Goal: Task Accomplishment & Management: Complete application form

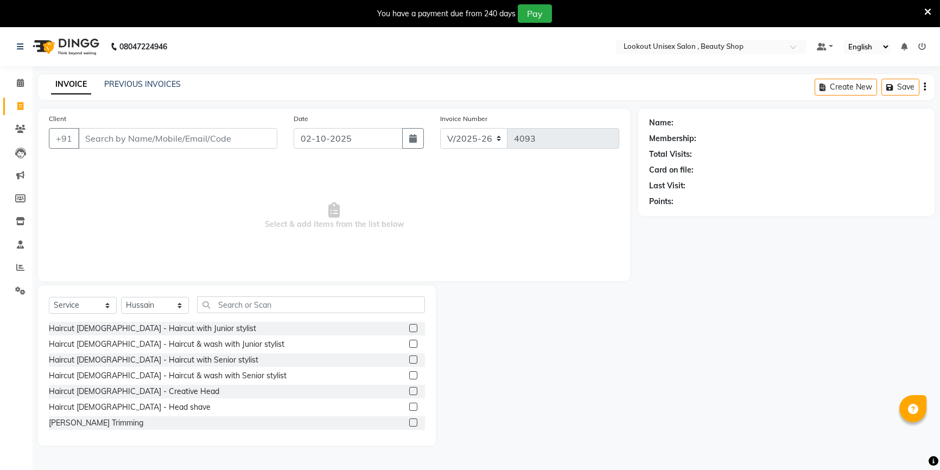
select select "7658"
select select "service"
select select "68200"
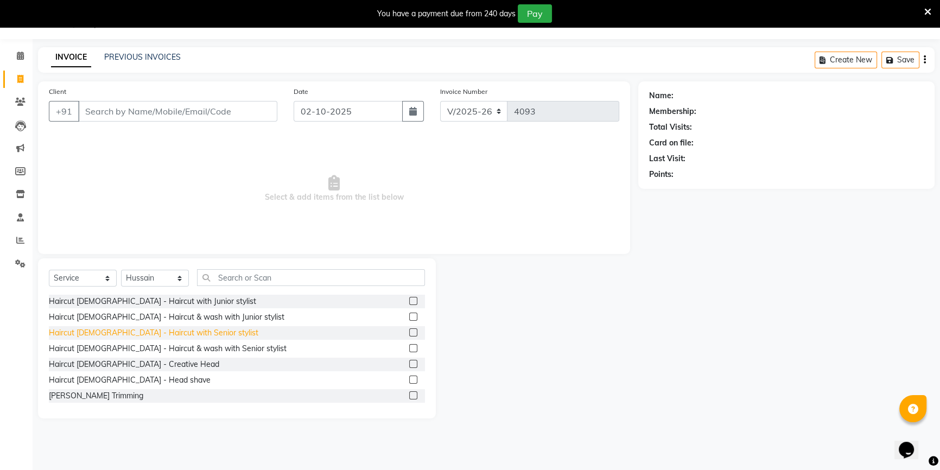
click at [177, 335] on div "Haircut [DEMOGRAPHIC_DATA] - Haircut with Senior stylist" at bounding box center [154, 332] width 210 height 11
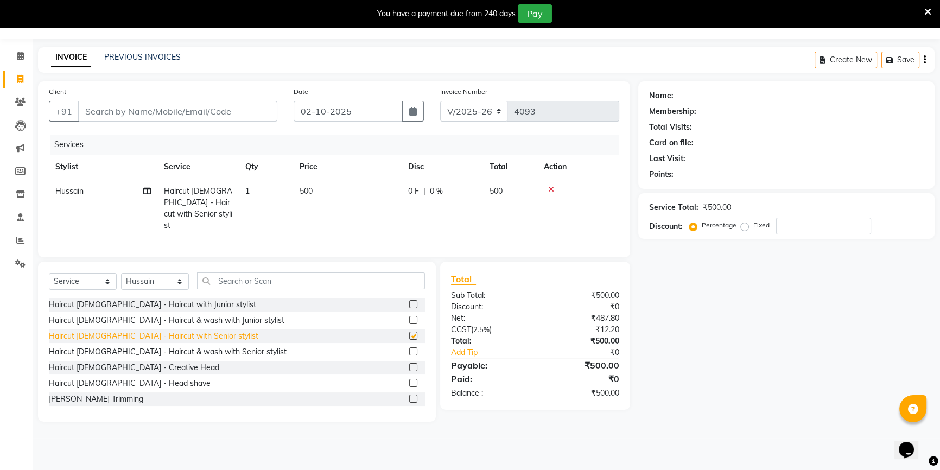
checkbox input "false"
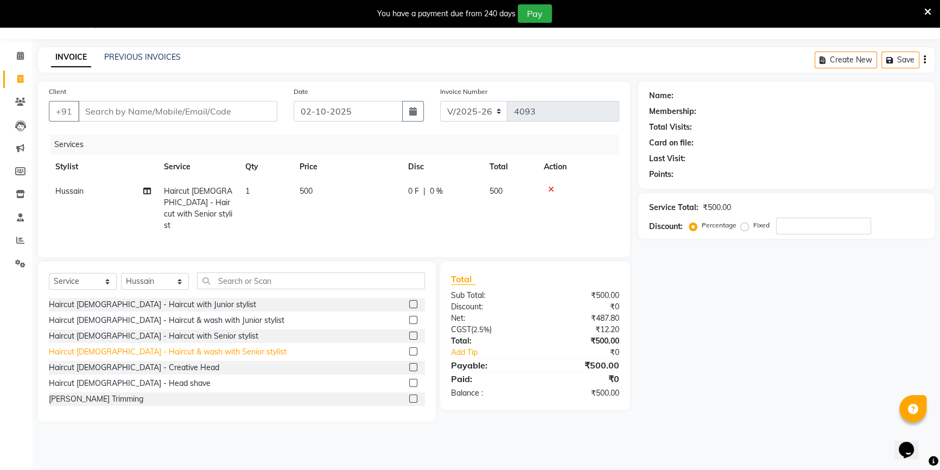
click at [204, 349] on div "Haircut [DEMOGRAPHIC_DATA] - Haircut & wash with Senior stylist" at bounding box center [168, 351] width 238 height 11
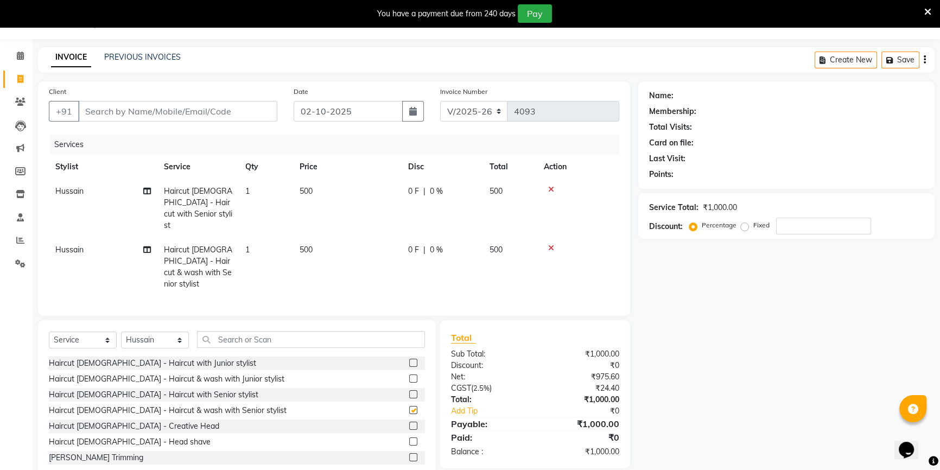
checkbox input "false"
click at [551, 190] on icon at bounding box center [551, 190] width 6 height 8
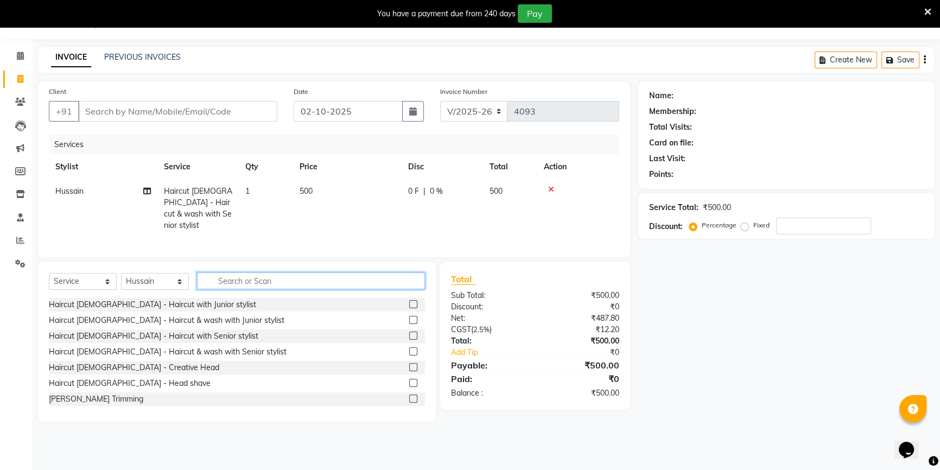
click at [214, 273] on input "text" at bounding box center [311, 281] width 228 height 17
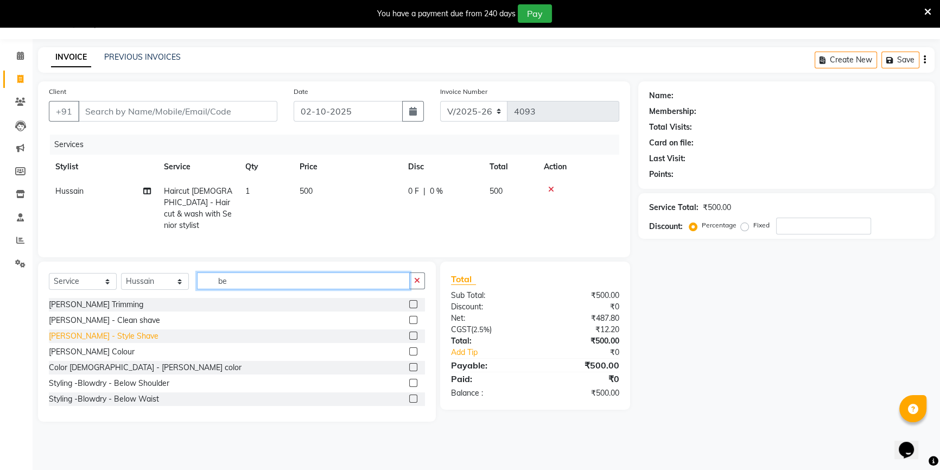
type input "be"
click at [108, 336] on div "[PERSON_NAME] - Style Shave" at bounding box center [104, 336] width 110 height 11
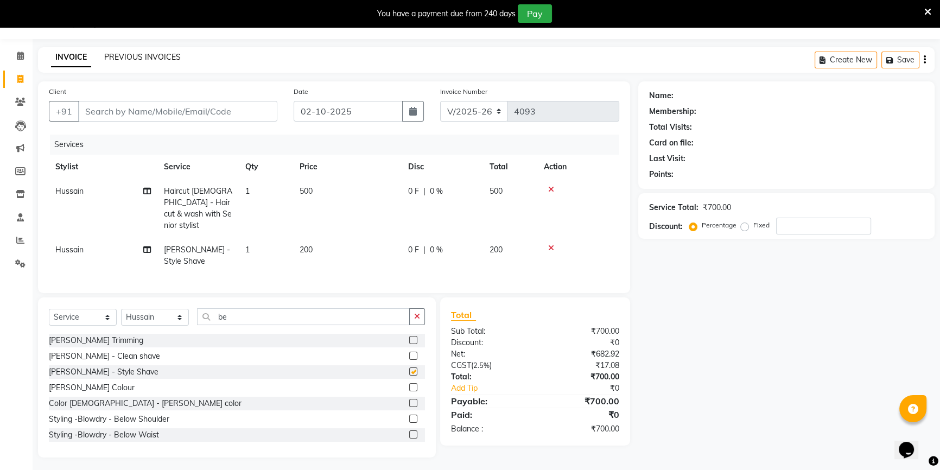
checkbox input "false"
click at [124, 111] on input "Client" at bounding box center [177, 111] width 199 height 21
type input "9"
type input "0"
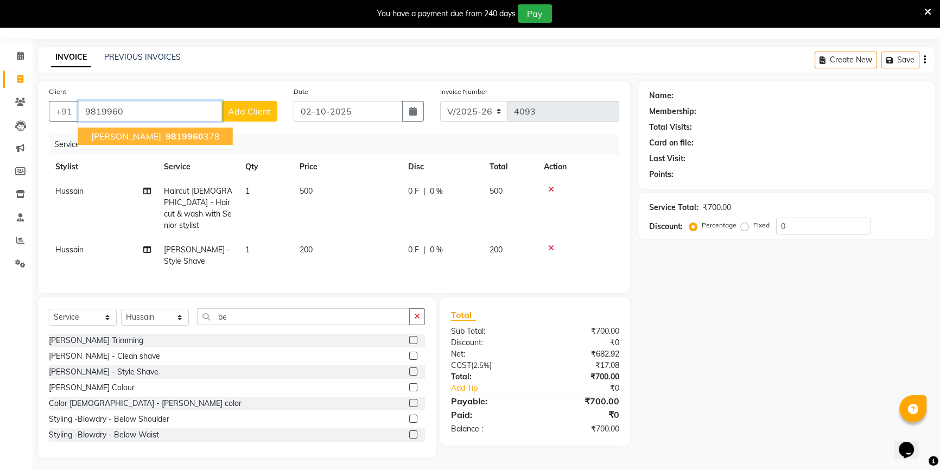
click at [127, 128] on button "[PERSON_NAME] 9819960 378" at bounding box center [155, 136] width 155 height 17
type input "9819960378"
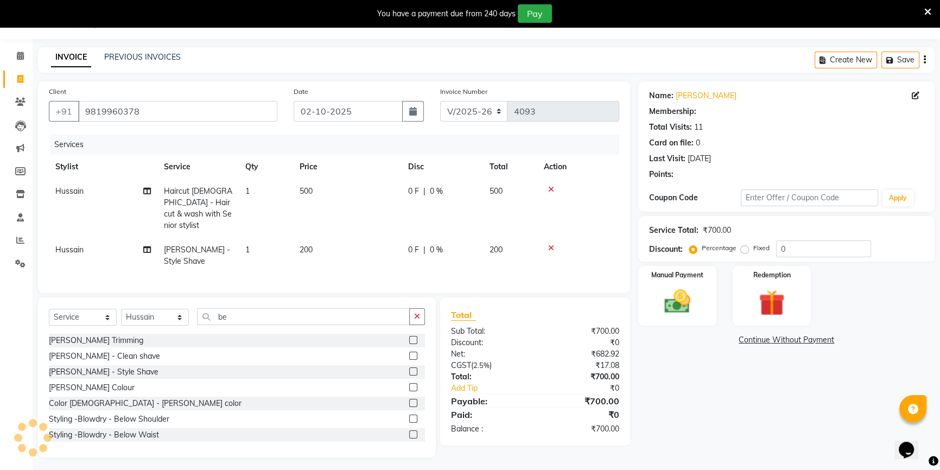
type input "20"
select select "1: Object"
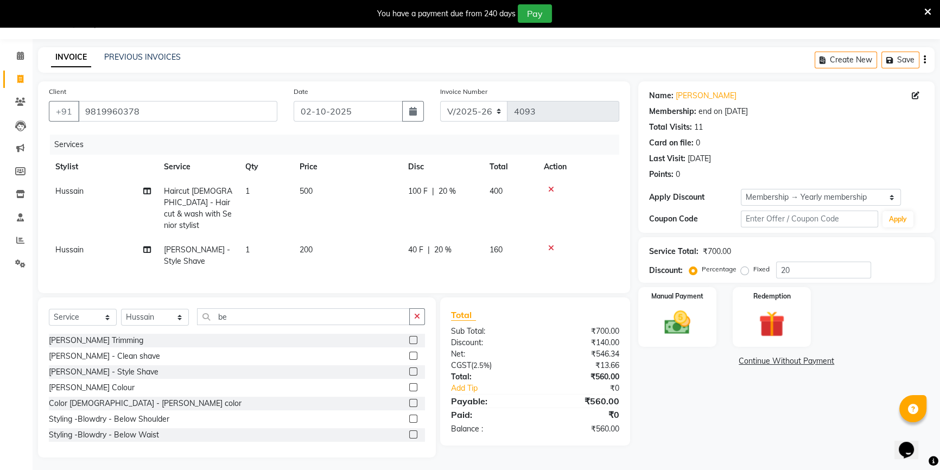
click at [693, 276] on div "Percentage Fixed" at bounding box center [734, 270] width 85 height 14
click at [701, 96] on link "[PERSON_NAME]" at bounding box center [706, 95] width 61 height 11
click at [671, 313] on img at bounding box center [678, 322] width 44 height 31
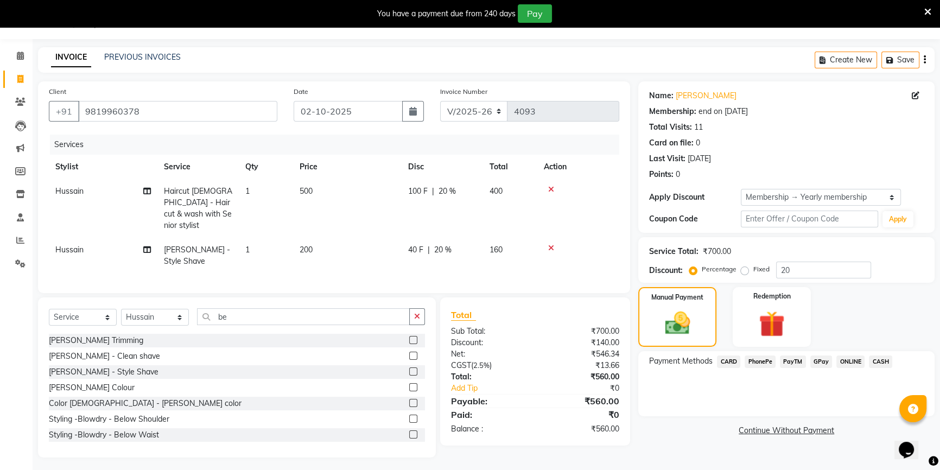
click at [730, 358] on span "CARD" at bounding box center [728, 362] width 23 height 12
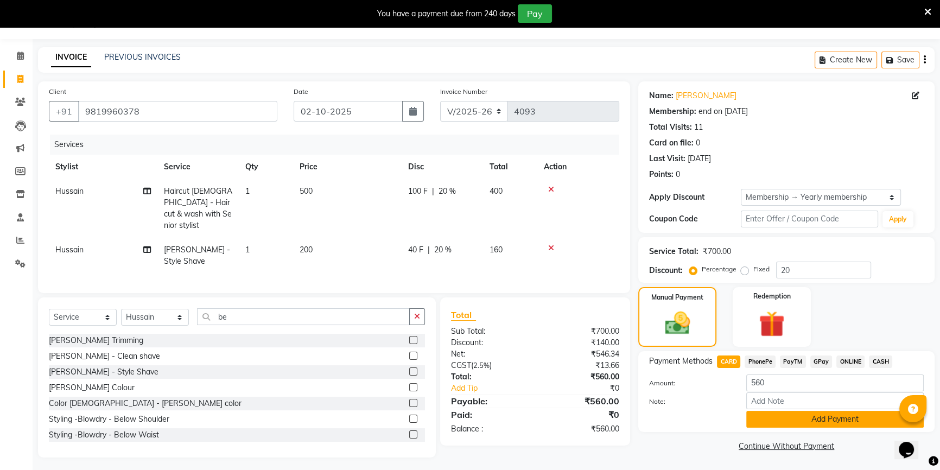
click at [779, 423] on button "Add Payment" at bounding box center [836, 419] width 178 height 17
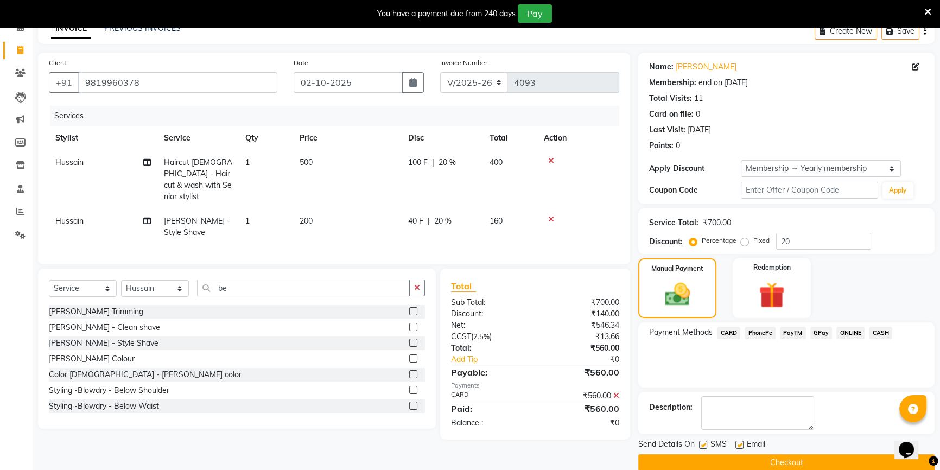
scroll to position [72, 0]
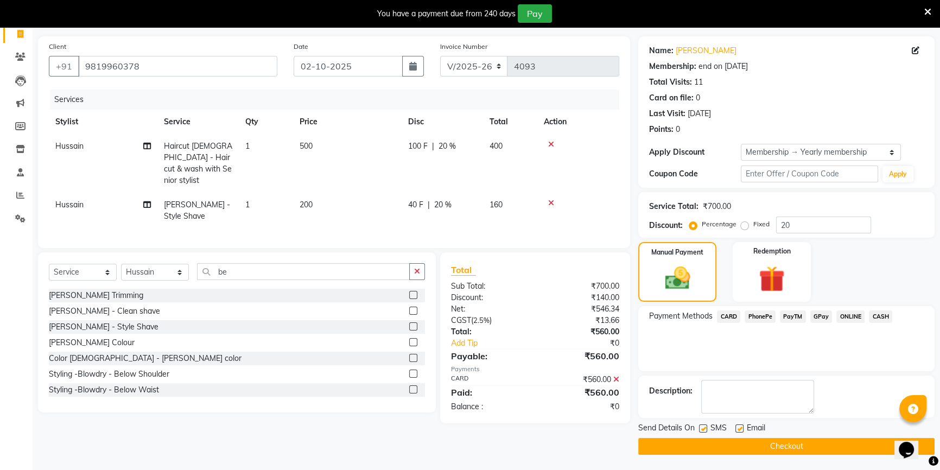
click at [738, 430] on label at bounding box center [740, 429] width 8 height 8
click at [738, 430] on input "checkbox" at bounding box center [739, 429] width 7 height 7
checkbox input "false"
click at [754, 448] on button "Checkout" at bounding box center [787, 446] width 296 height 17
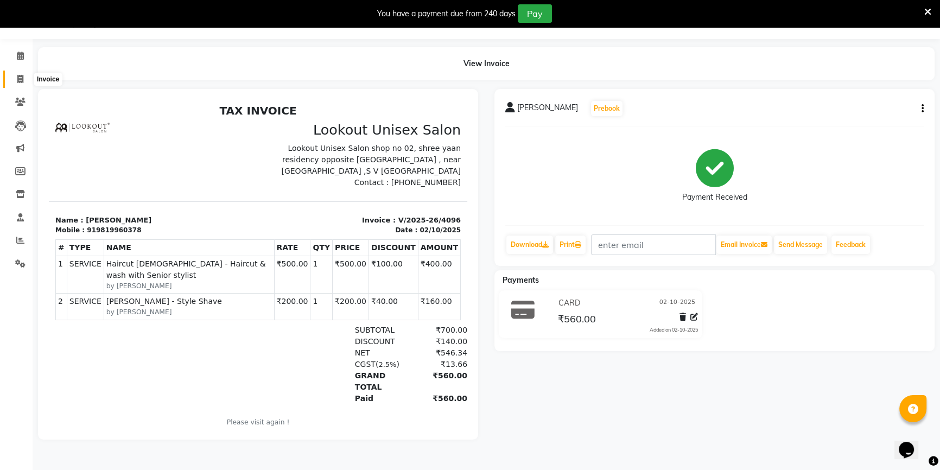
click at [11, 81] on span at bounding box center [20, 79] width 19 height 12
select select "7658"
select select "service"
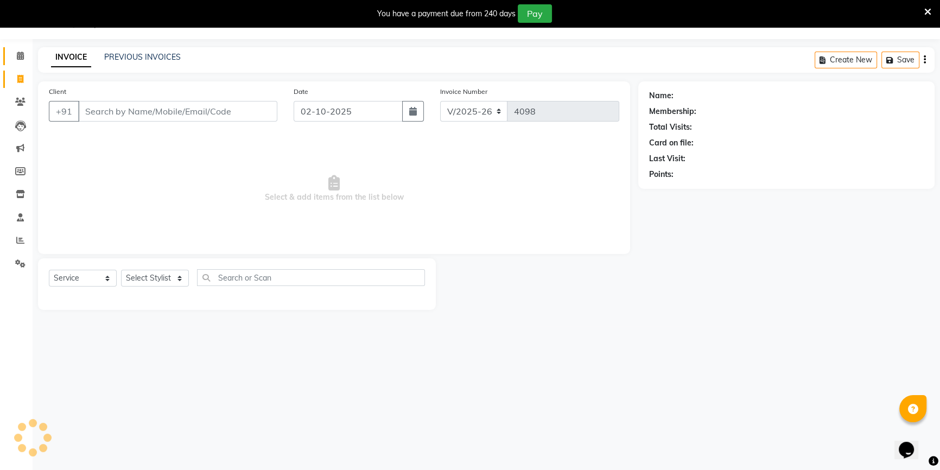
click at [22, 55] on icon at bounding box center [20, 56] width 7 height 8
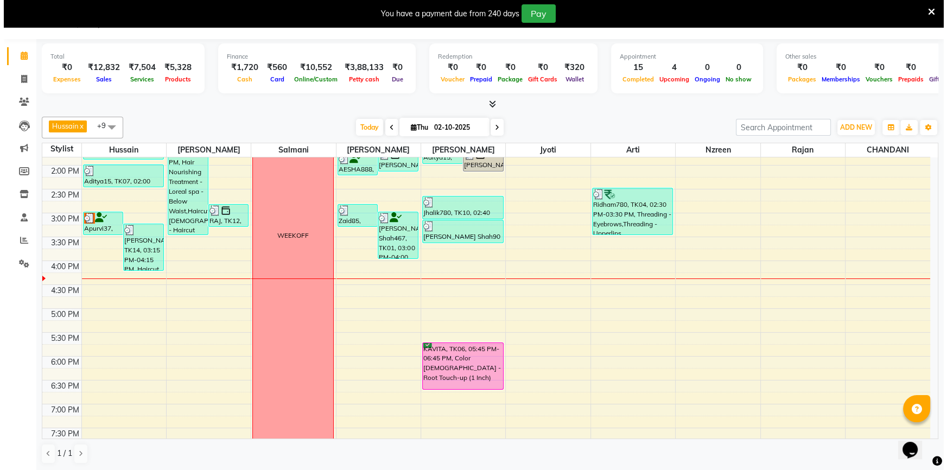
scroll to position [296, 0]
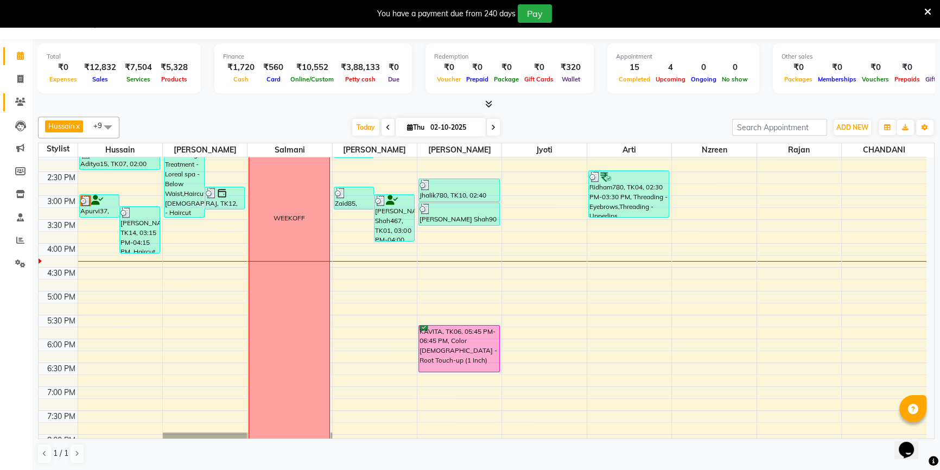
click at [7, 107] on link "Clients" at bounding box center [16, 102] width 26 height 18
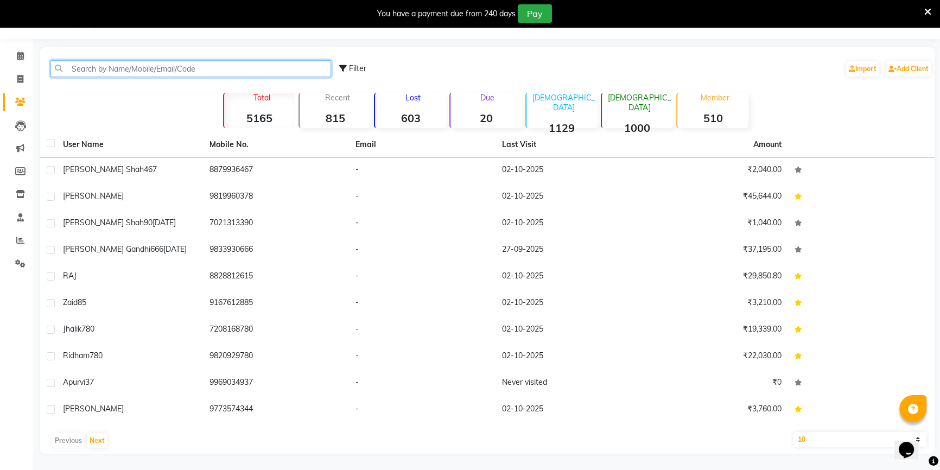
click at [84, 67] on input "text" at bounding box center [190, 68] width 281 height 17
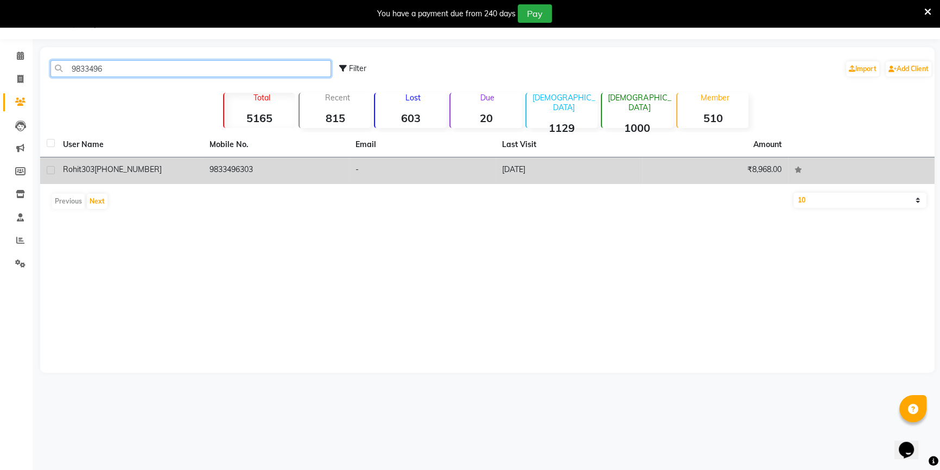
type input "9833496"
click at [189, 158] on td "rohit303 [PHONE_NUMBER]" at bounding box center [129, 170] width 147 height 27
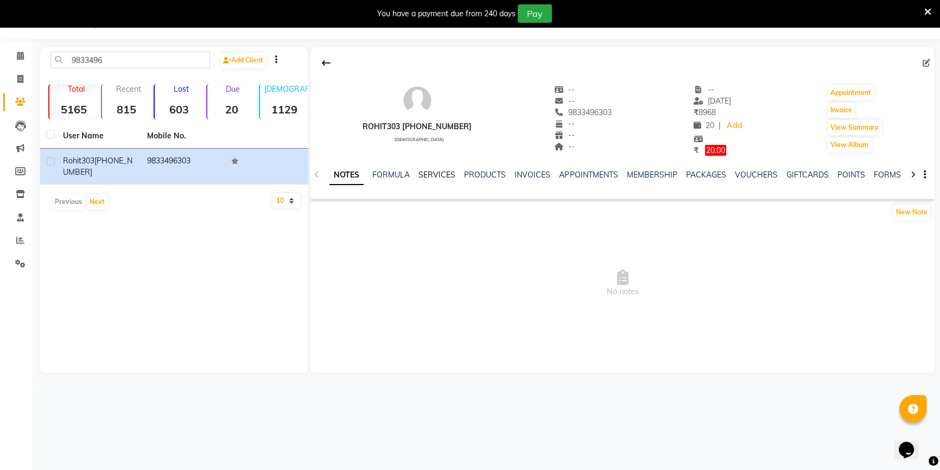
click at [431, 171] on link "SERVICES" at bounding box center [437, 175] width 37 height 10
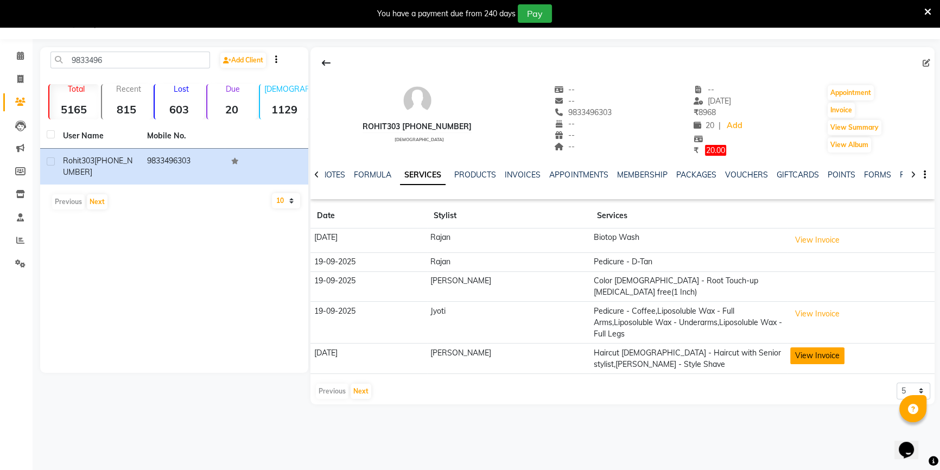
drag, startPoint x: 787, startPoint y: 331, endPoint x: 781, endPoint y: 329, distance: 6.4
click at [791, 347] on button "View Invoice" at bounding box center [818, 355] width 54 height 17
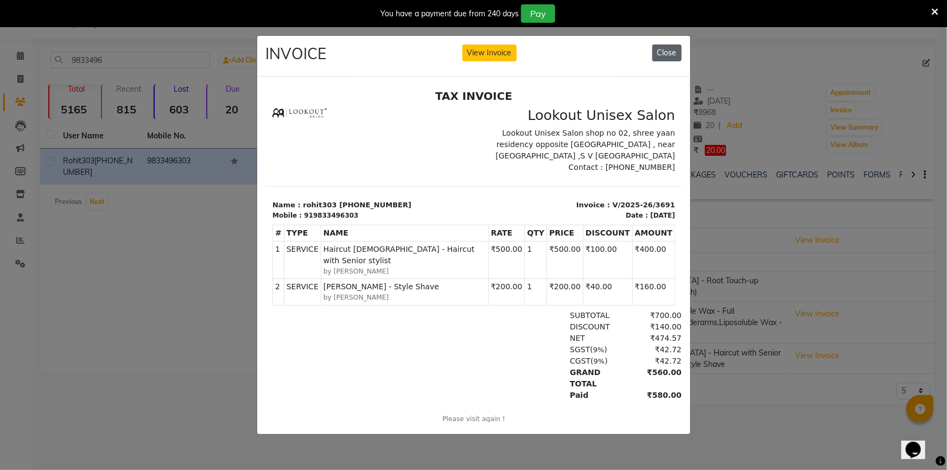
click at [667, 58] on button "Close" at bounding box center [667, 53] width 29 height 17
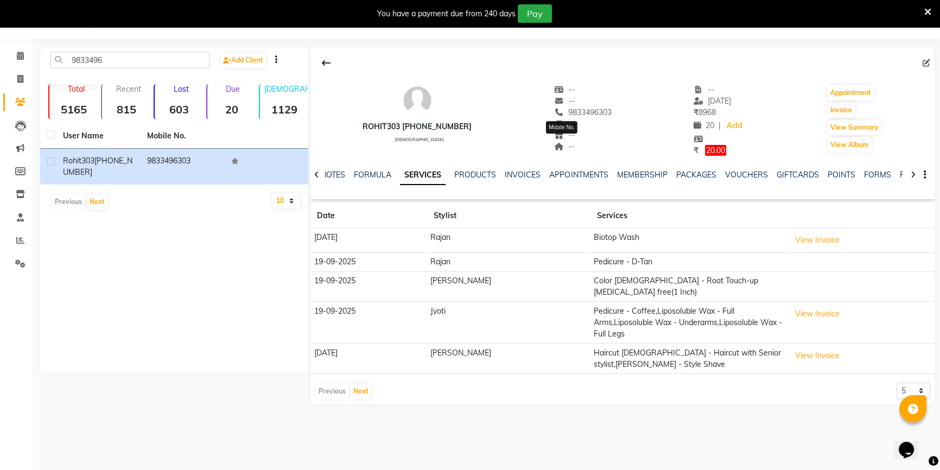
click at [579, 110] on span "9833496303" at bounding box center [583, 113] width 58 height 10
copy span "9833496303"
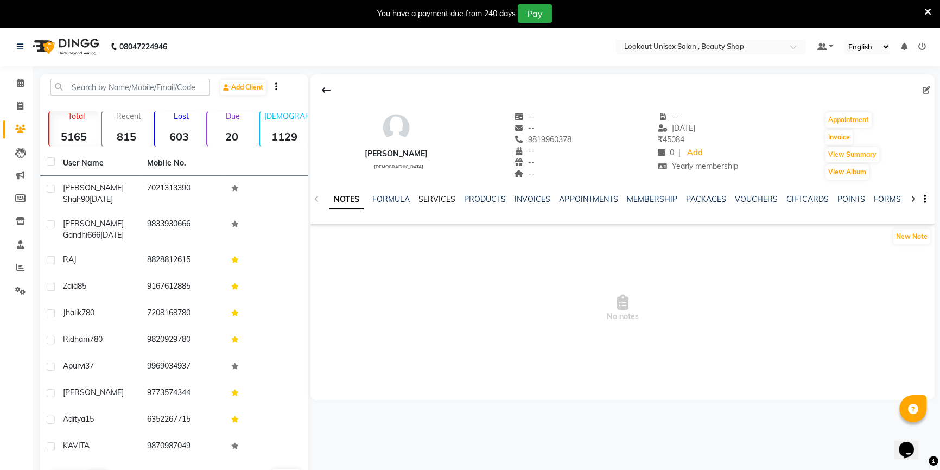
click at [437, 201] on link "SERVICES" at bounding box center [437, 199] width 37 height 10
